Goal: Navigation & Orientation: Find specific page/section

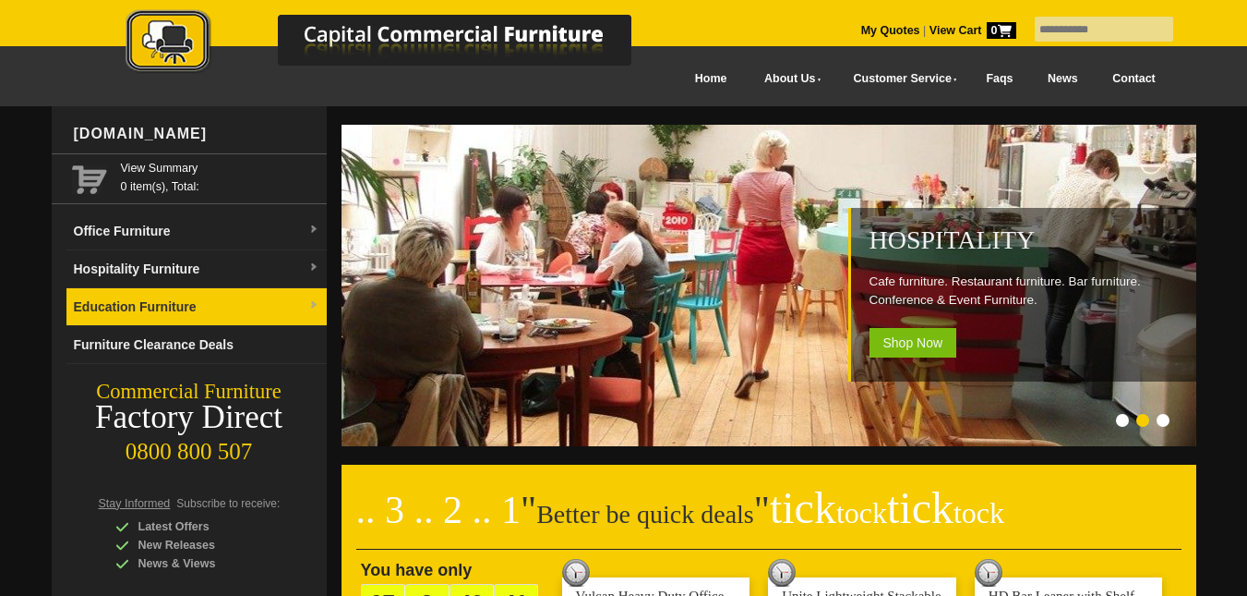
click at [314, 302] on img at bounding box center [313, 305] width 11 height 11
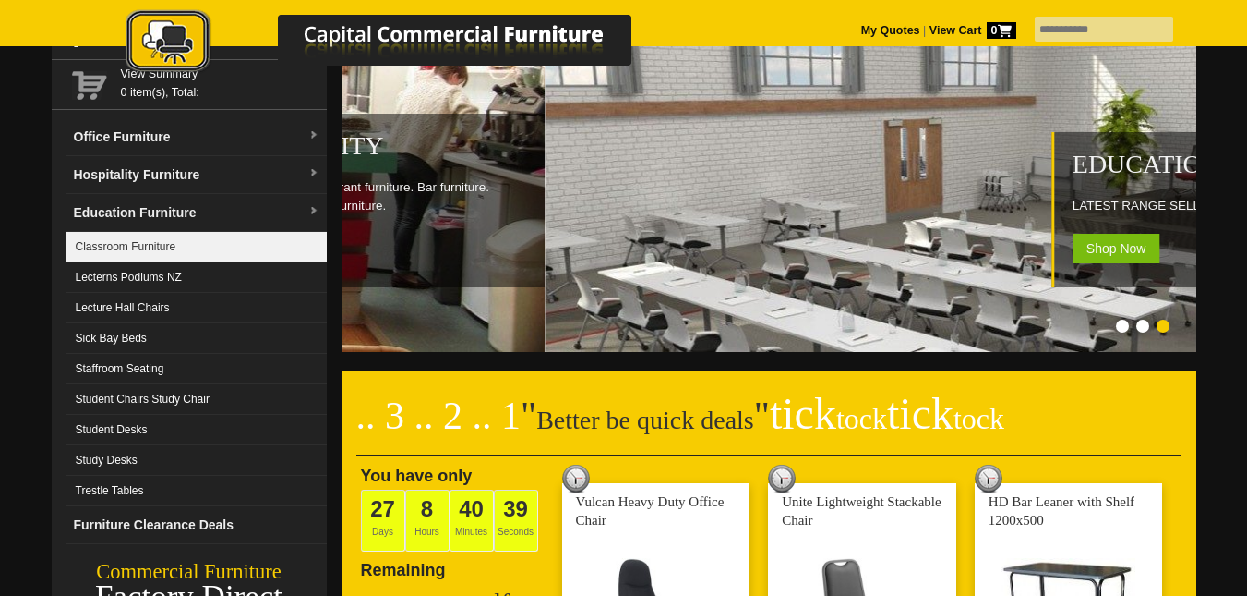
scroll to position [96, 0]
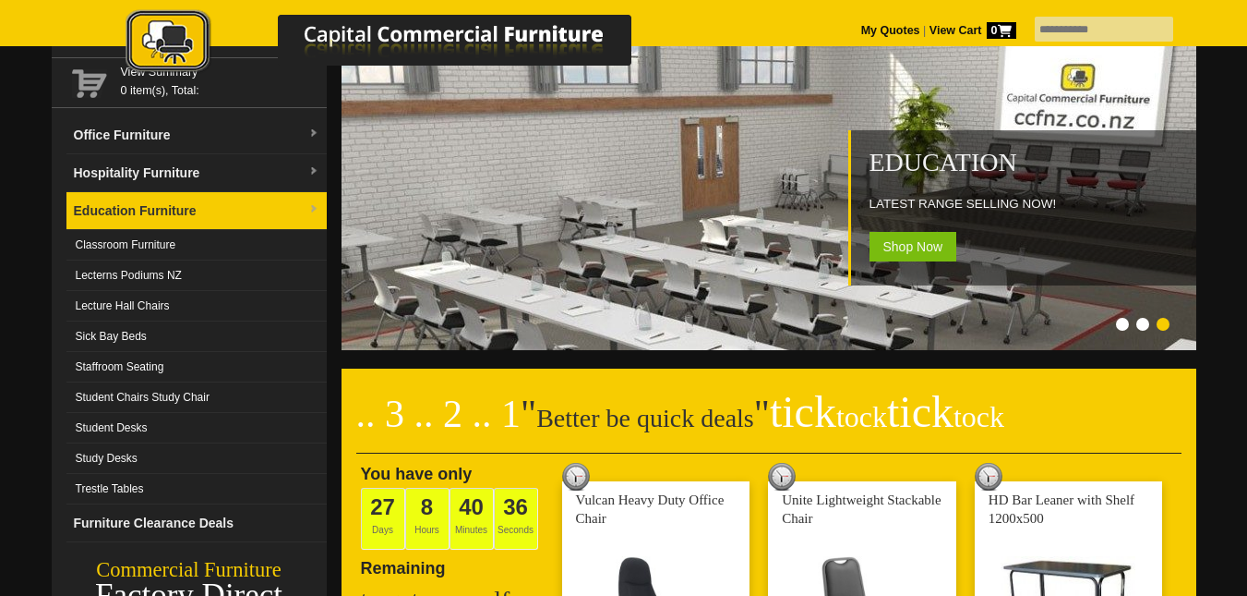
click at [275, 211] on link "Education Furniture" at bounding box center [196, 211] width 260 height 38
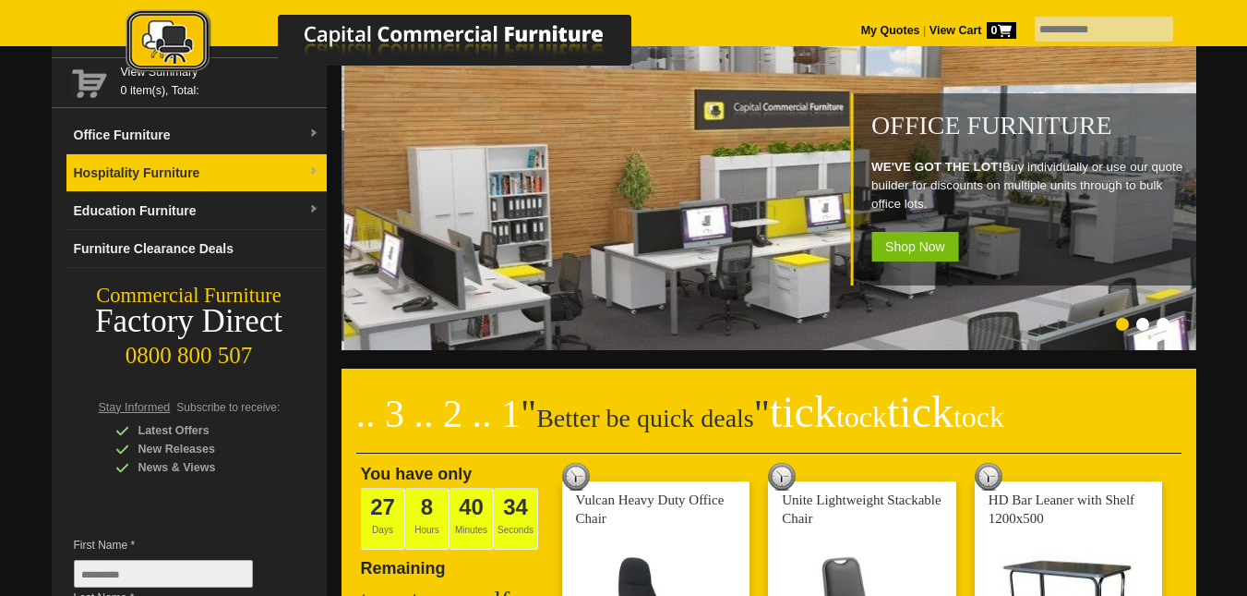
click at [314, 171] on img at bounding box center [313, 171] width 11 height 11
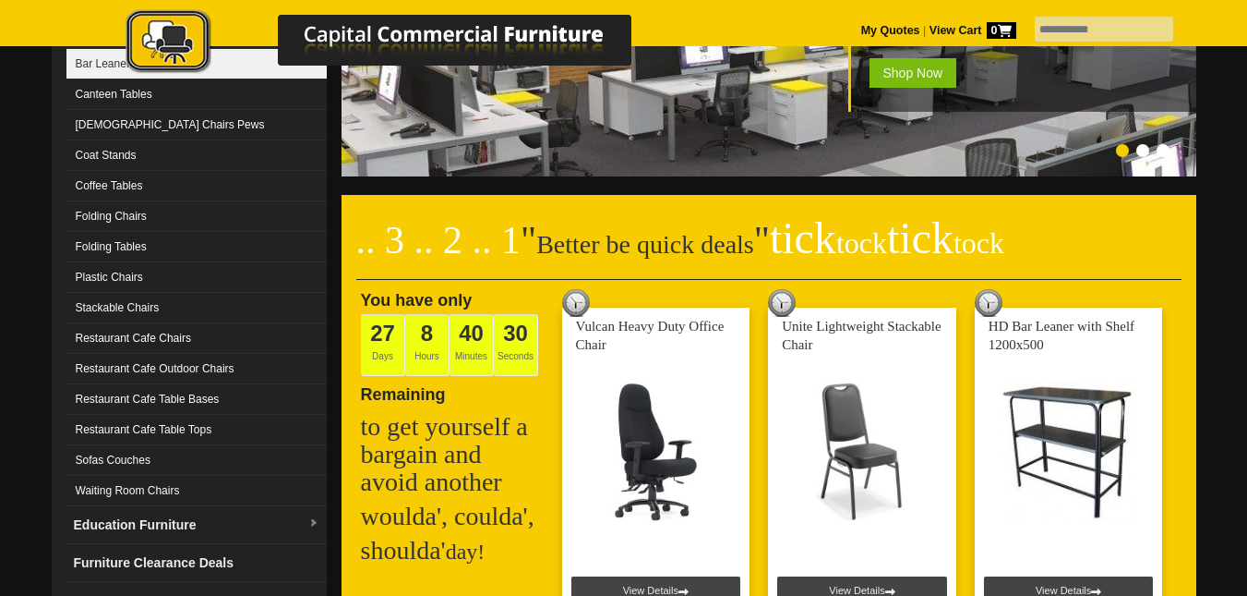
scroll to position [271, 0]
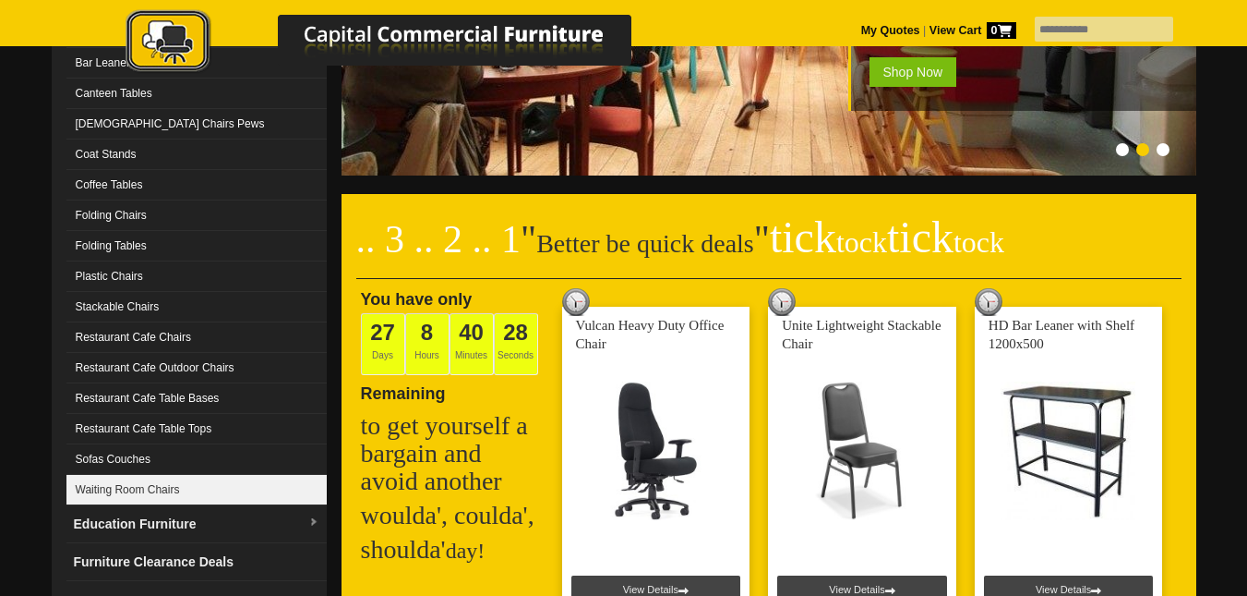
click at [137, 476] on link "Waiting Room Chairs" at bounding box center [196, 490] width 260 height 30
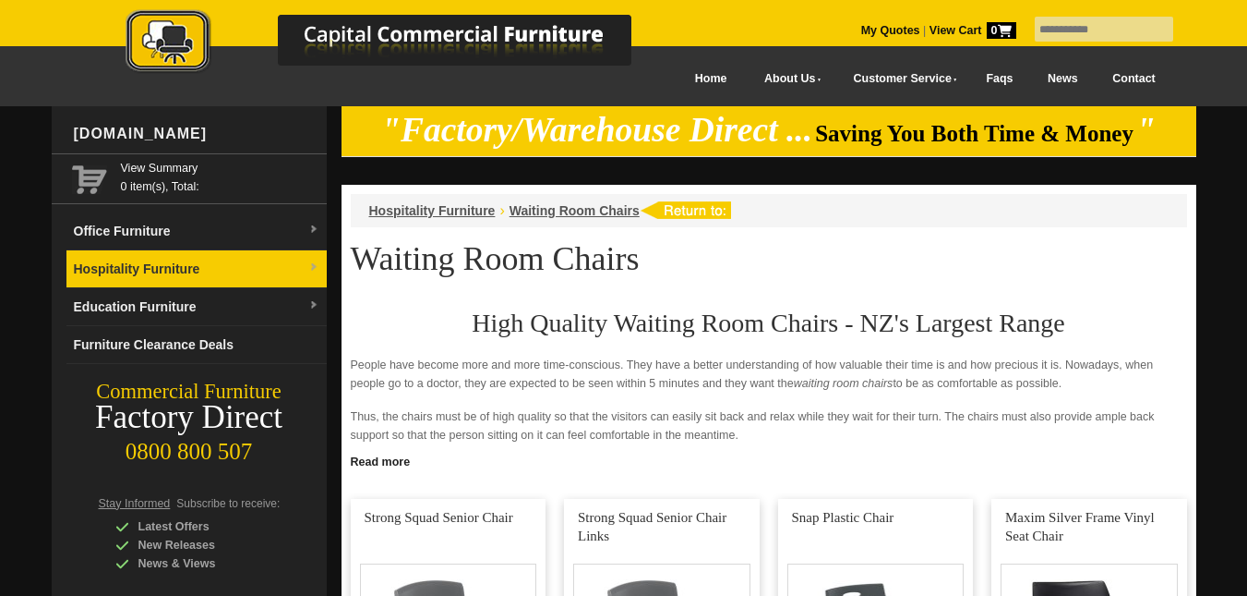
click at [278, 262] on link "Hospitality Furniture" at bounding box center [196, 269] width 260 height 38
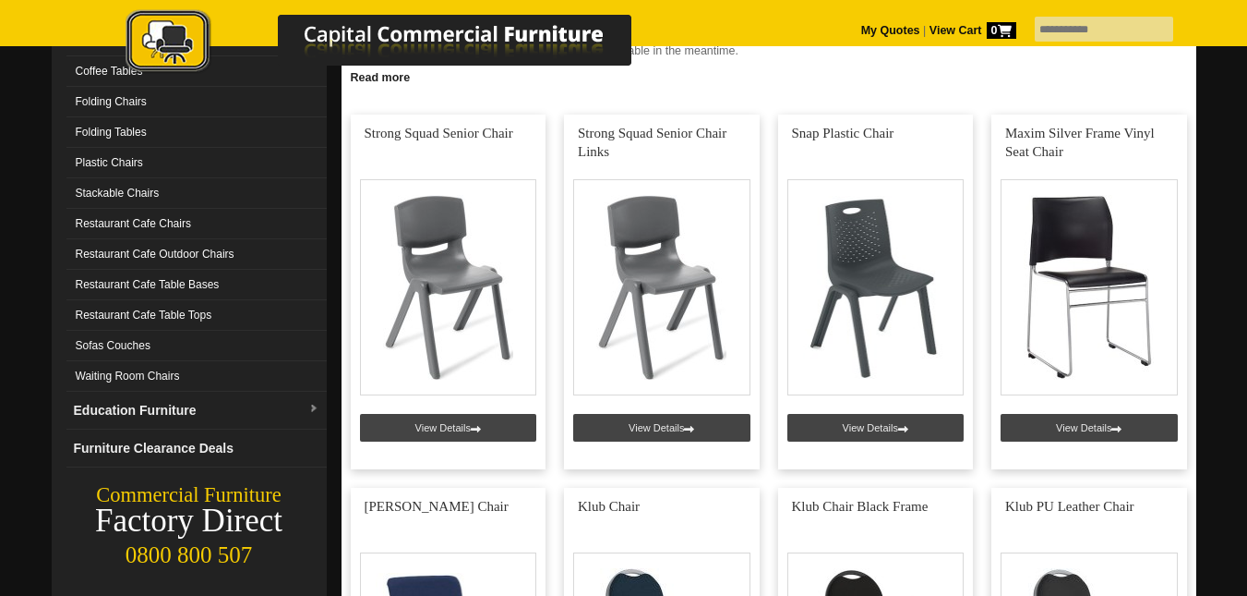
scroll to position [385, 0]
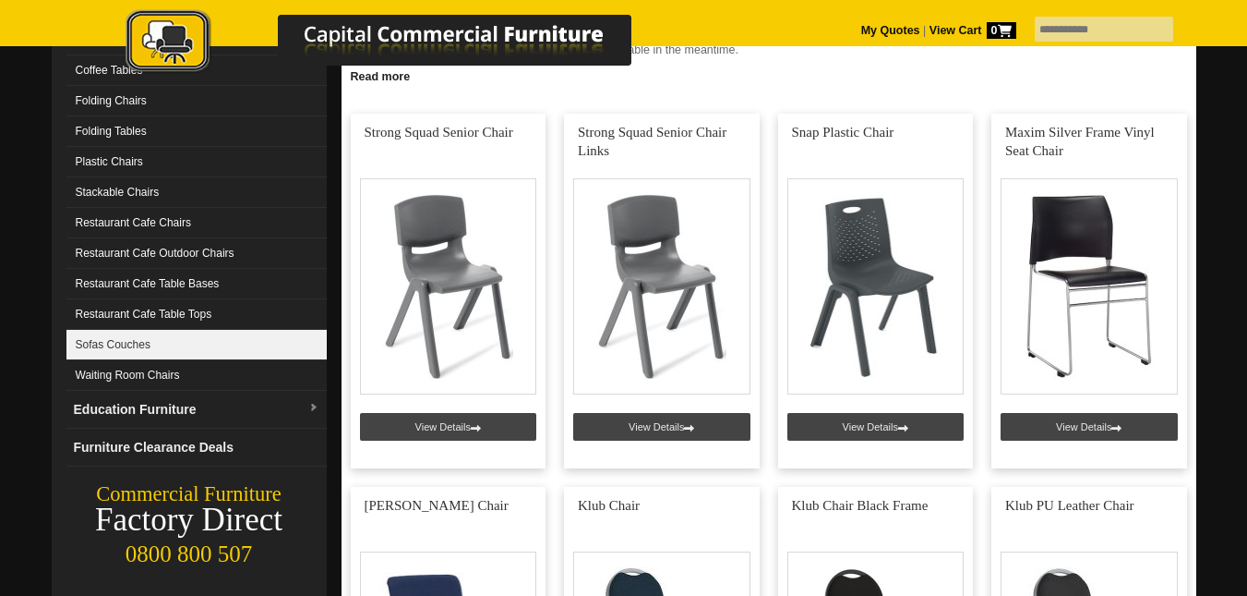
click at [184, 353] on link "Sofas Couches" at bounding box center [196, 345] width 260 height 30
